Goal: Find specific page/section: Find specific page/section

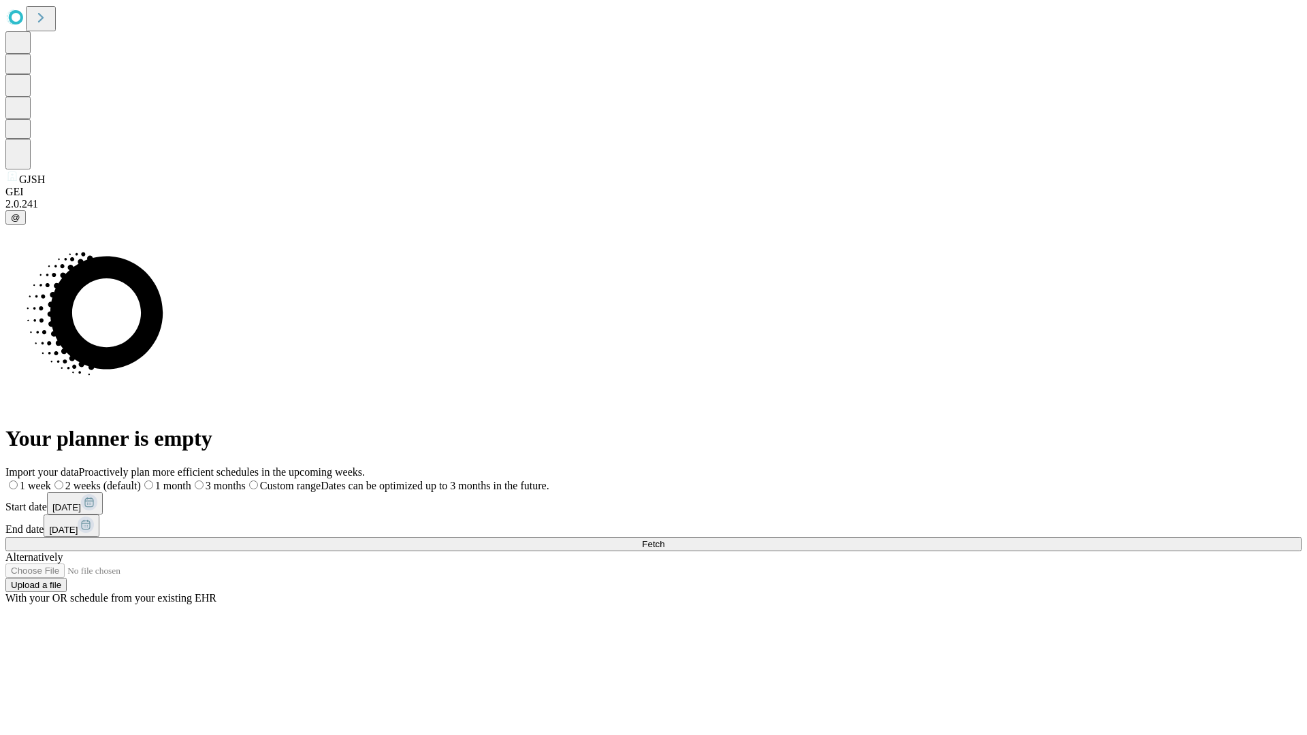
click at [664, 539] on span "Fetch" at bounding box center [653, 544] width 22 height 10
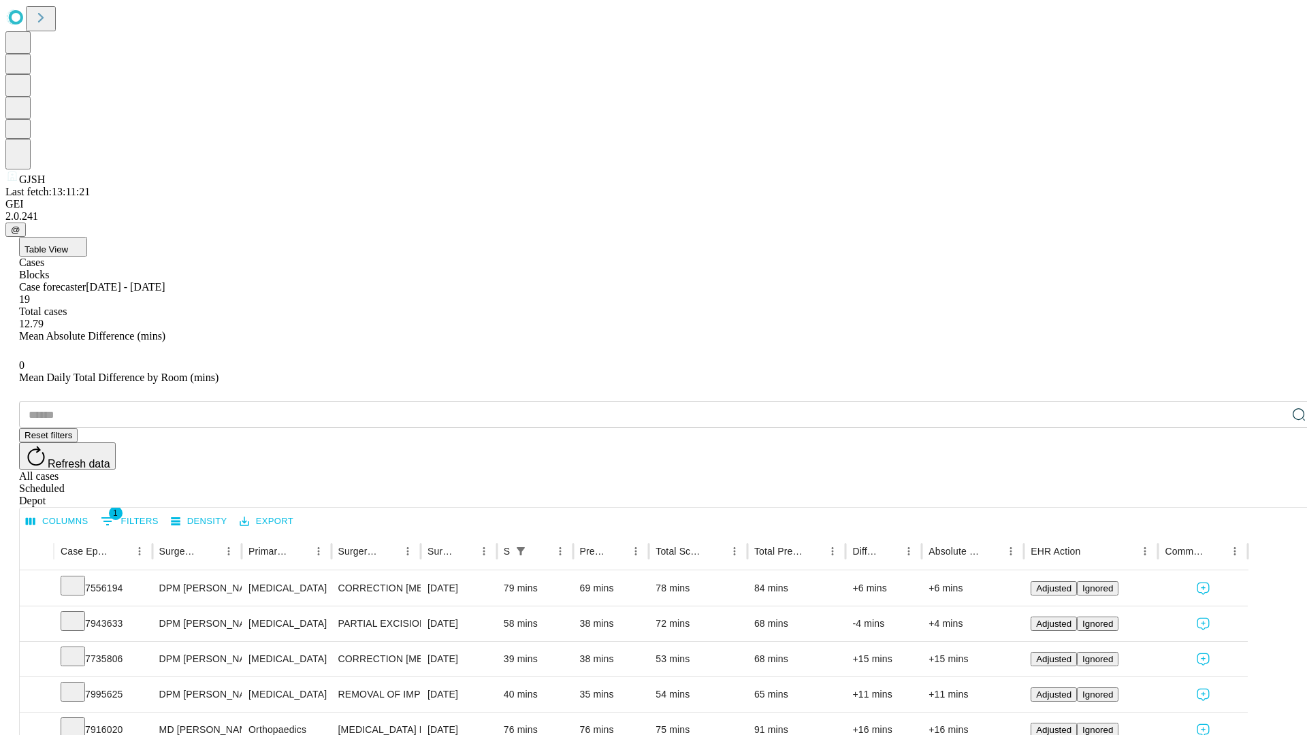
click at [68, 244] on span "Table View" at bounding box center [46, 249] width 44 height 10
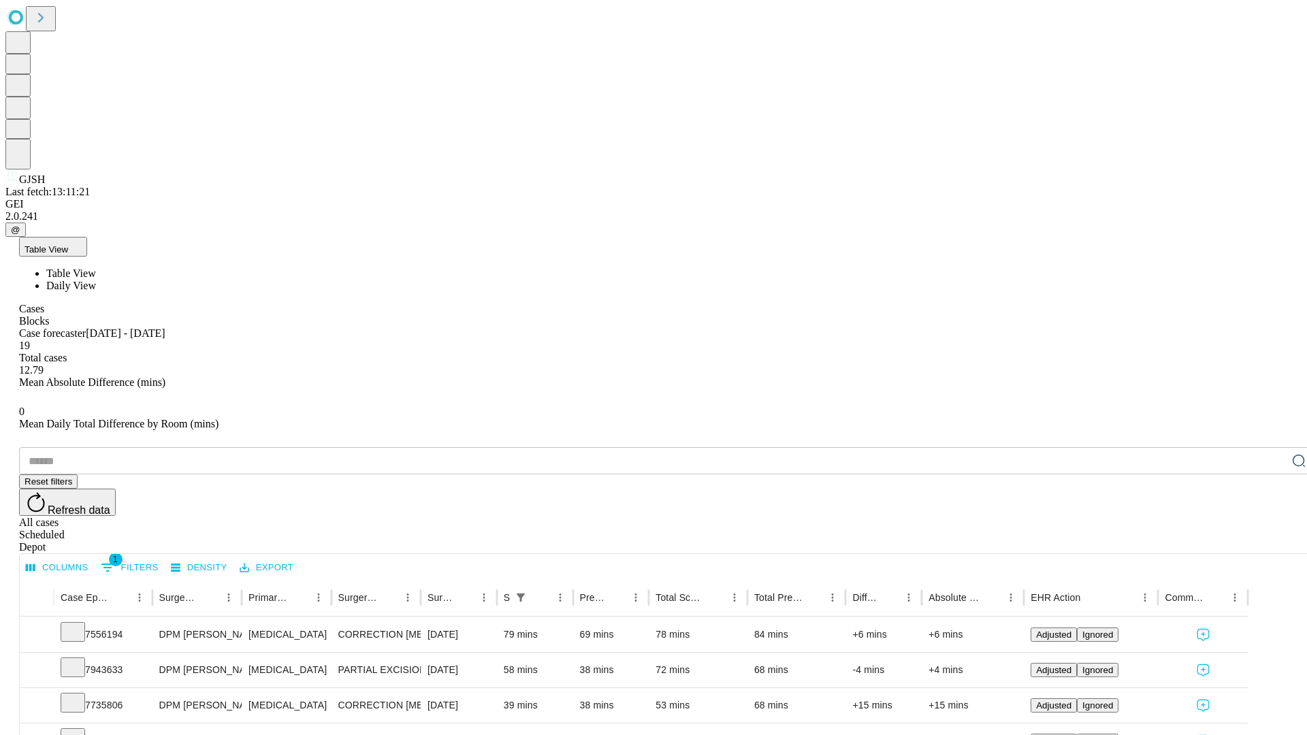
click at [96, 280] on span "Daily View" at bounding box center [71, 286] width 50 height 12
